Goal: Task Accomplishment & Management: Use online tool/utility

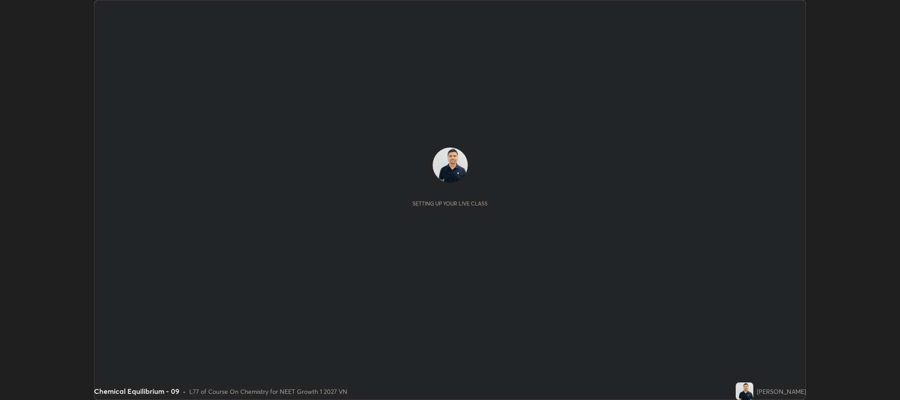
scroll to position [400, 900]
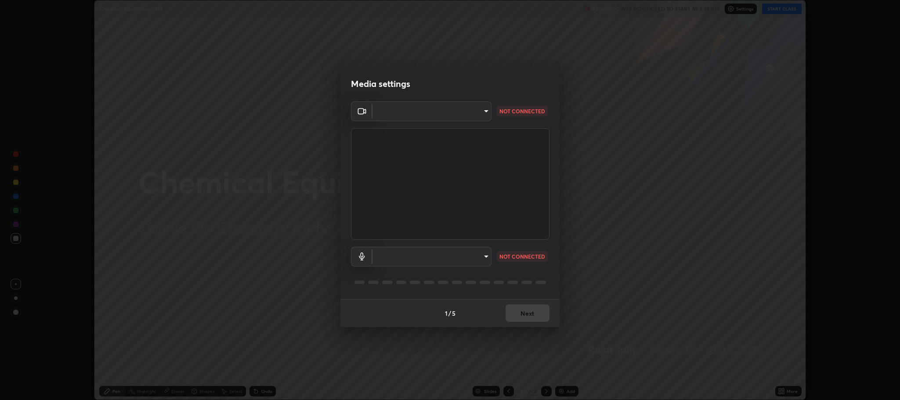
type input "7d5d3c8b8d5eda39410d366f8eb367a364bfae71f89e529543b0394fded3b098"
type input "8507aa3ee51d877dd167cb2830e1b17589139627b401cbc8752b2157a0660436"
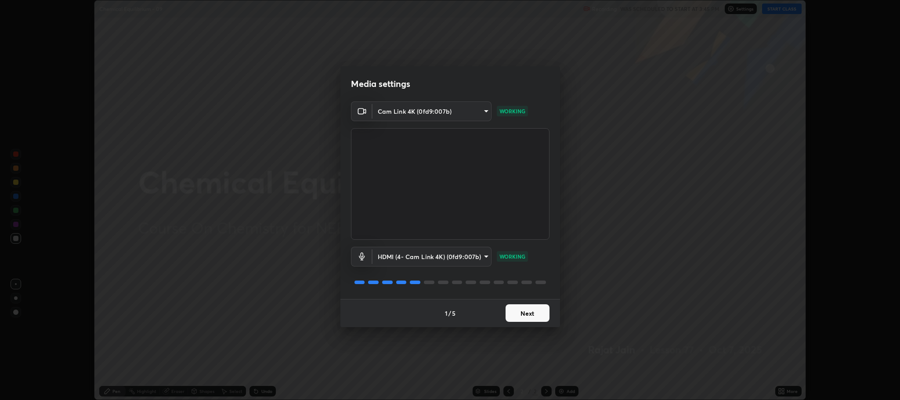
click at [537, 309] on button "Next" at bounding box center [528, 313] width 44 height 18
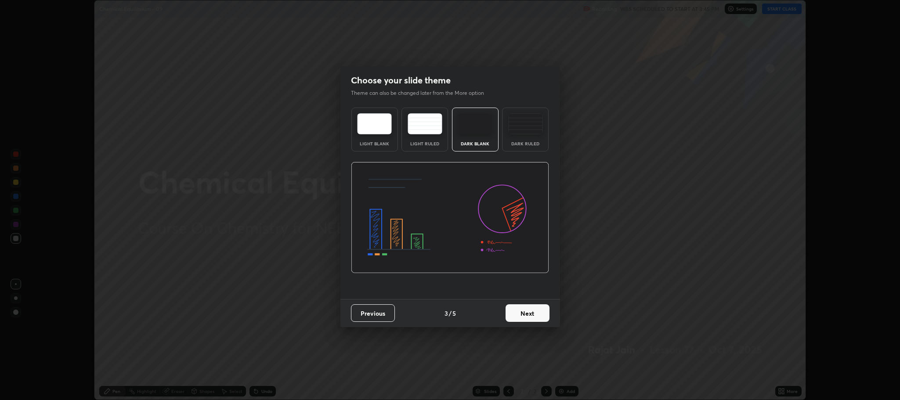
click at [537, 311] on button "Next" at bounding box center [528, 313] width 44 height 18
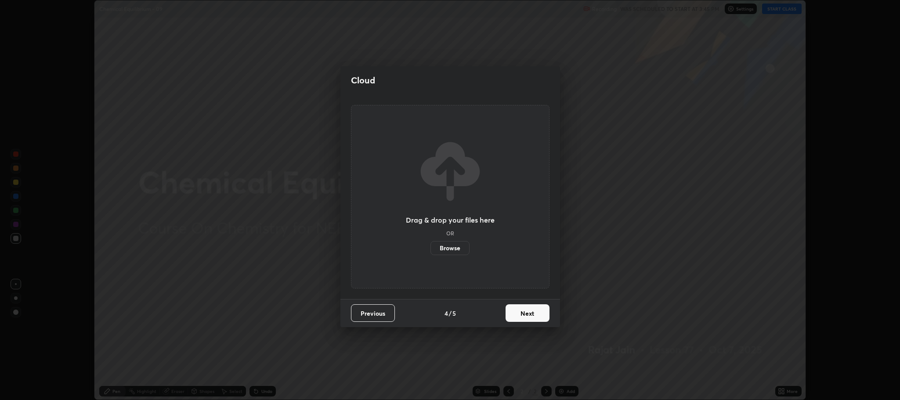
click at [535, 313] on button "Next" at bounding box center [528, 313] width 44 height 18
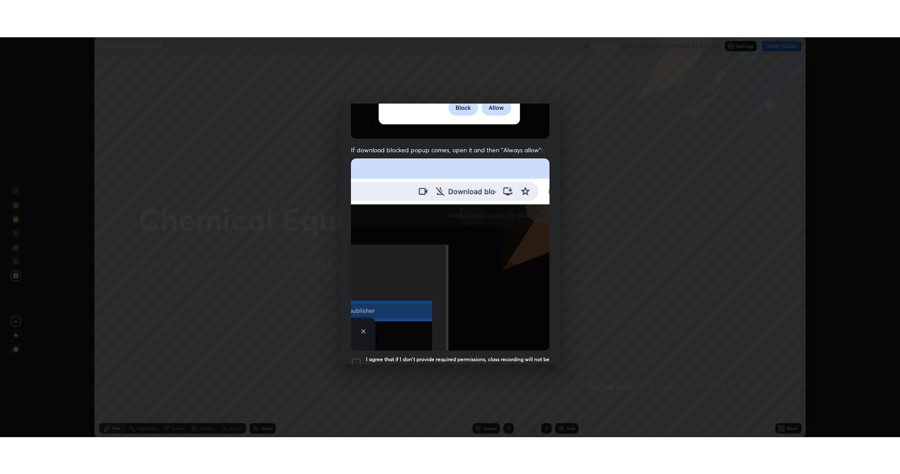
scroll to position [178, 0]
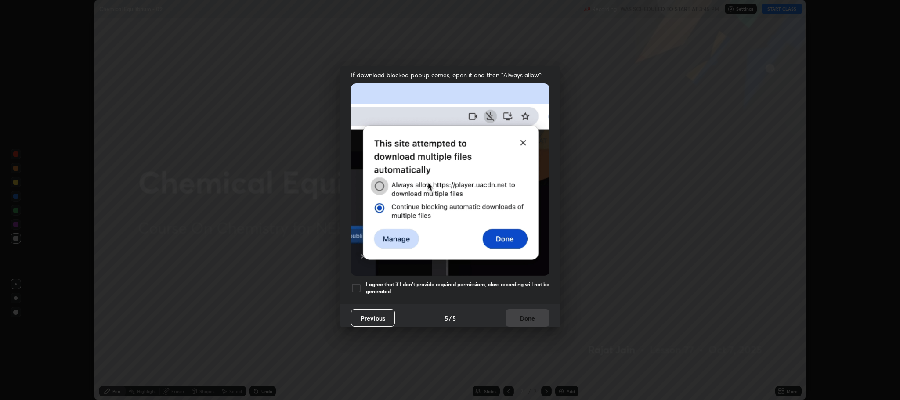
click at [353, 285] on div at bounding box center [356, 288] width 11 height 11
click at [523, 312] on button "Done" at bounding box center [528, 318] width 44 height 18
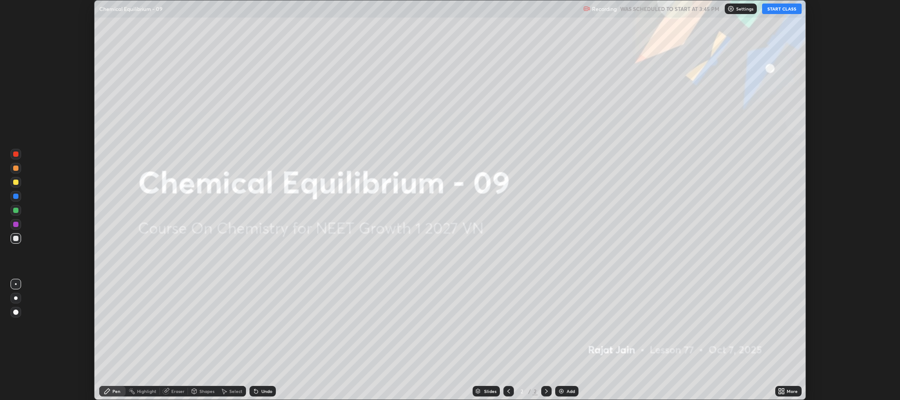
click at [780, 9] on button "START CLASS" at bounding box center [782, 9] width 40 height 11
click at [791, 391] on div "More" at bounding box center [792, 391] width 11 height 4
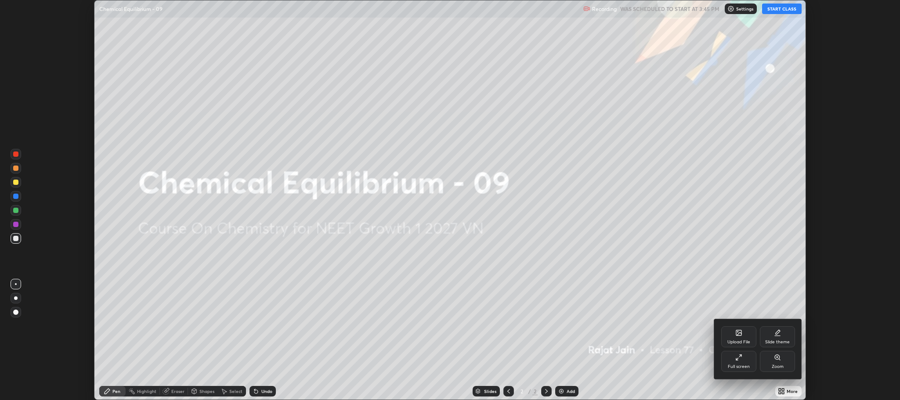
click at [742, 363] on div "Full screen" at bounding box center [738, 361] width 35 height 21
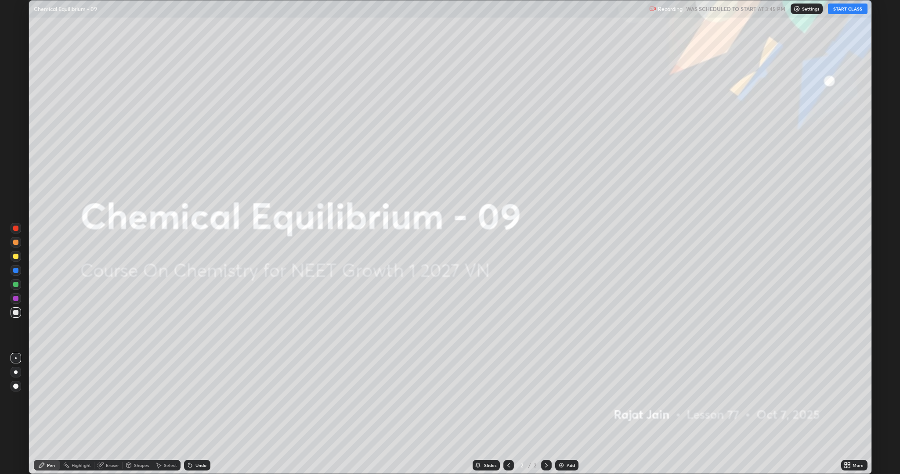
scroll to position [474, 900]
click at [562, 400] on img at bounding box center [561, 465] width 7 height 7
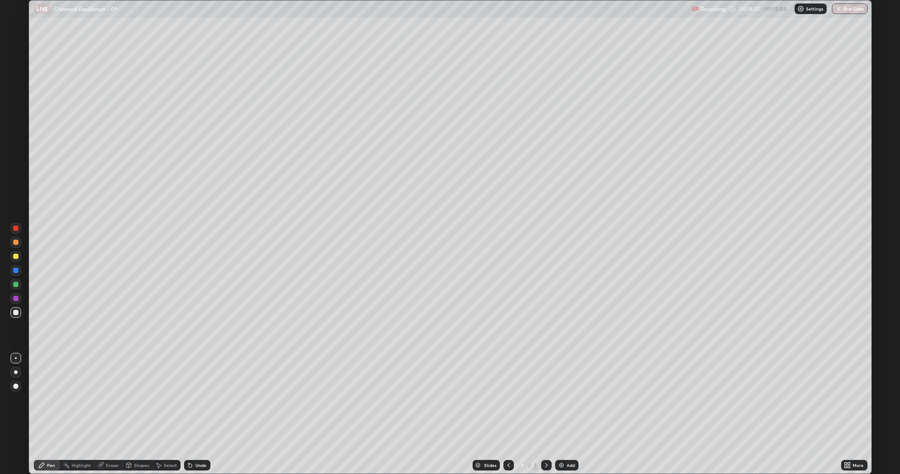
click at [569, 400] on div "Add" at bounding box center [571, 465] width 8 height 4
click at [571, 400] on div "Add" at bounding box center [571, 465] width 8 height 4
click at [115, 400] on div "Eraser" at bounding box center [108, 465] width 28 height 11
click at [55, 400] on div "Pen" at bounding box center [47, 465] width 26 height 11
click at [577, 400] on div "Add" at bounding box center [566, 465] width 23 height 11
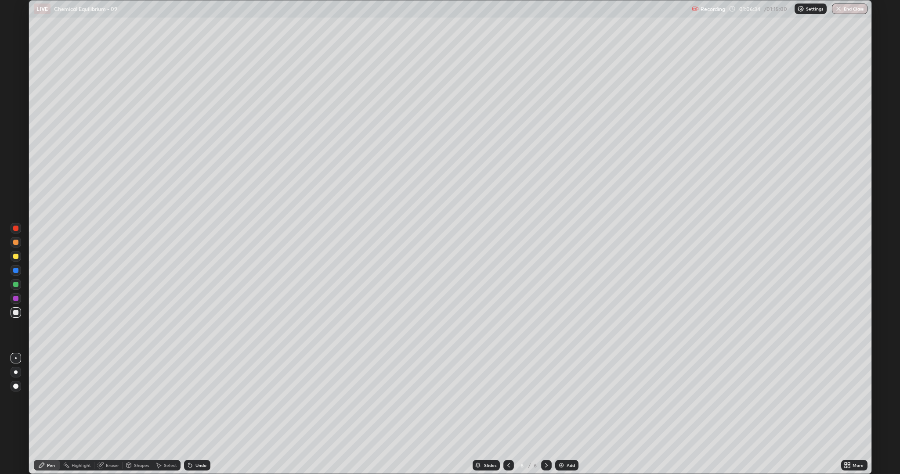
click at [852, 11] on button "End Class" at bounding box center [850, 9] width 36 height 11
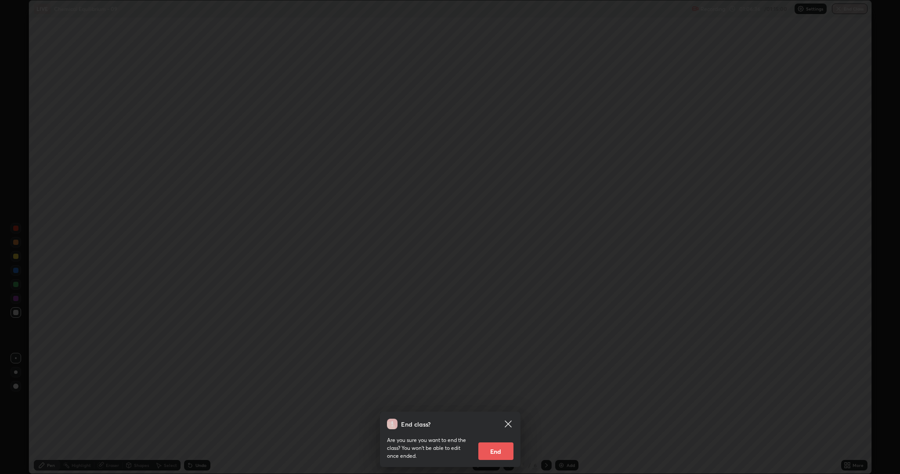
click at [491, 400] on button "End" at bounding box center [495, 452] width 35 height 18
